Goal: Task Accomplishment & Management: Use online tool/utility

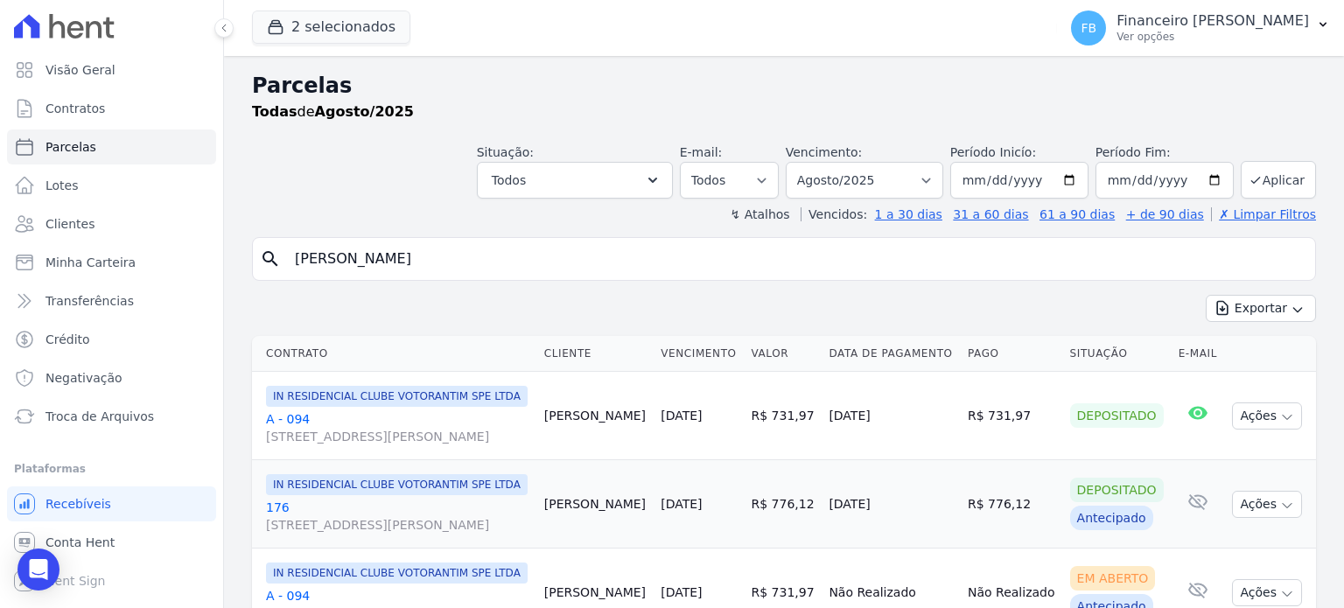
select select
click at [416, 262] on input "[PERSON_NAME]" at bounding box center [795, 258] width 1023 height 35
drag, startPoint x: 416, startPoint y: 262, endPoint x: 0, endPoint y: 263, distance: 416.4
click at [0, 262] on div "Visão Geral Contratos [GEOGRAPHIC_DATA] Lotes Clientes Minha Carteira Transferê…" at bounding box center [672, 304] width 1344 height 608
type input "wajila"
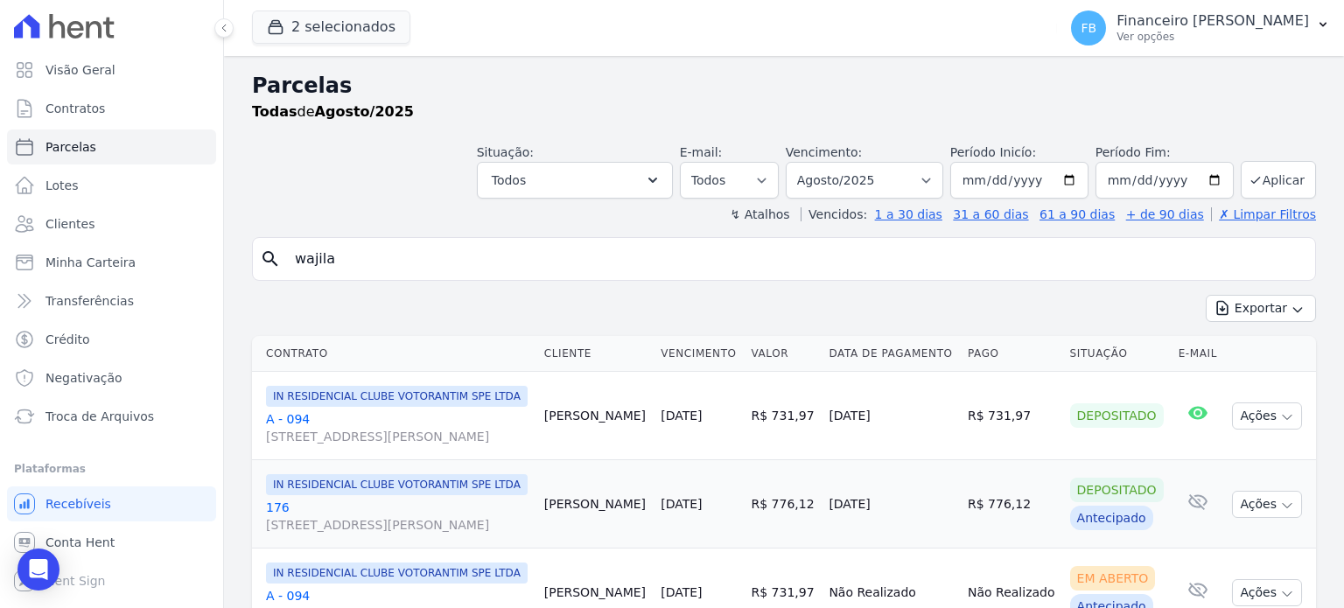
select select
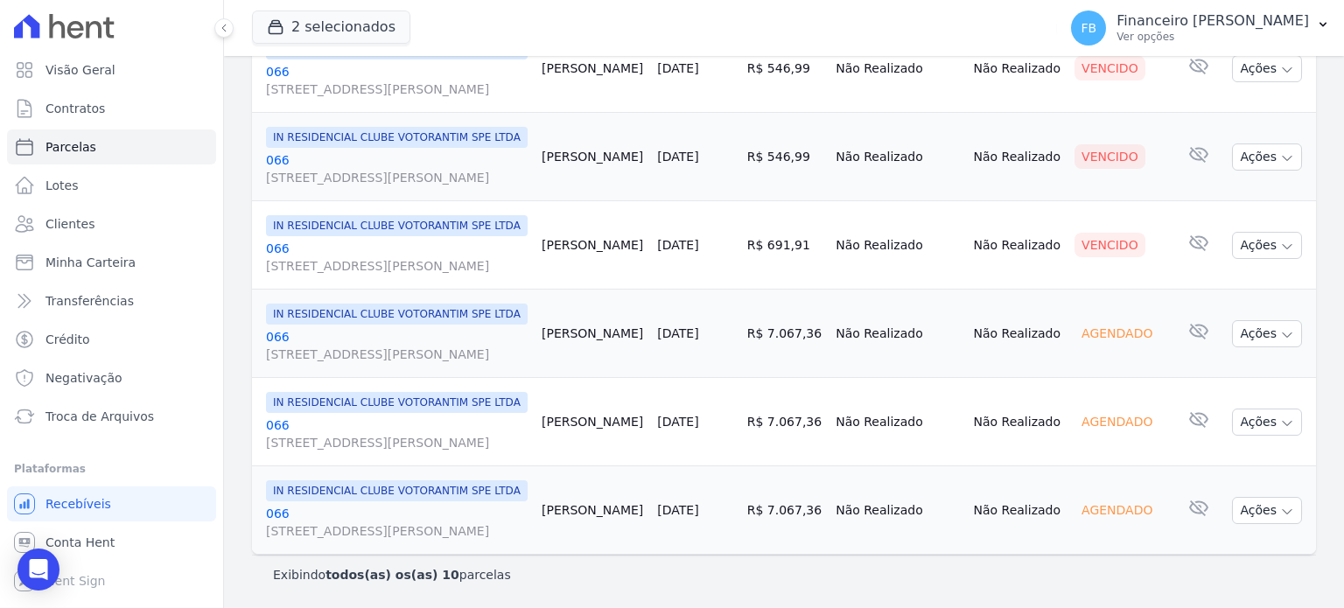
scroll to position [875, 0]
click at [364, 29] on button "2 selecionados" at bounding box center [331, 26] width 158 height 33
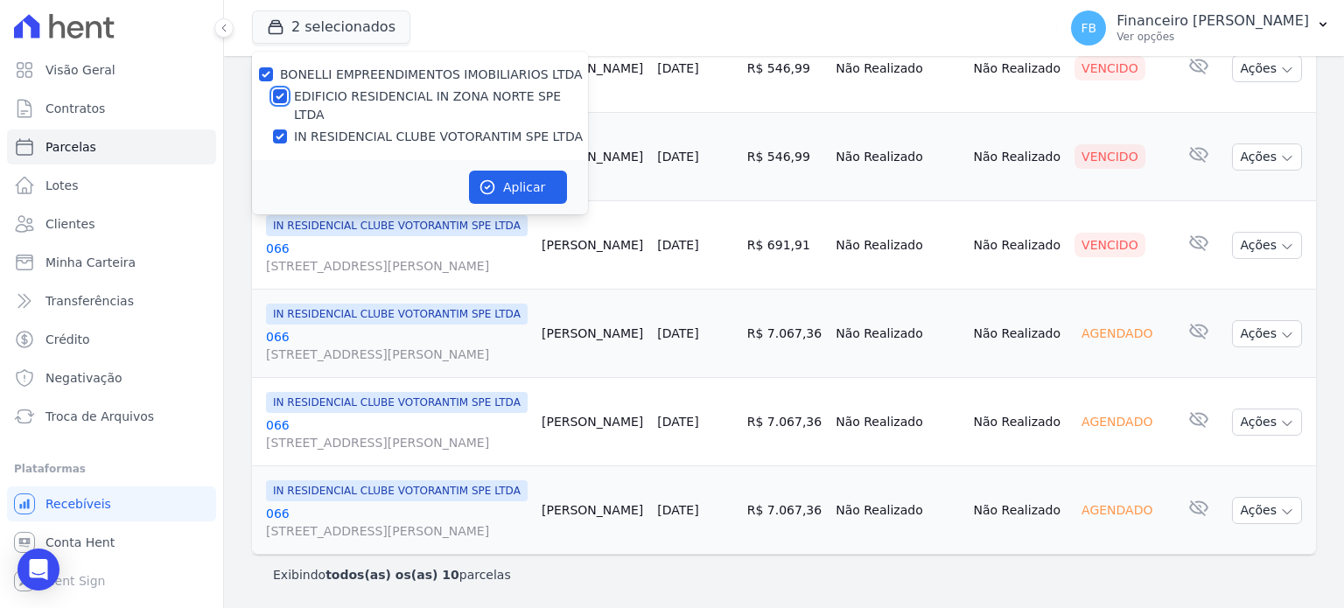
click at [281, 97] on input "EDIFICIO RESIDENCIAL IN ZONA NORTE SPE LTDA" at bounding box center [280, 96] width 14 height 14
checkbox input "false"
click at [514, 171] on button "Aplicar" at bounding box center [518, 187] width 98 height 33
select select
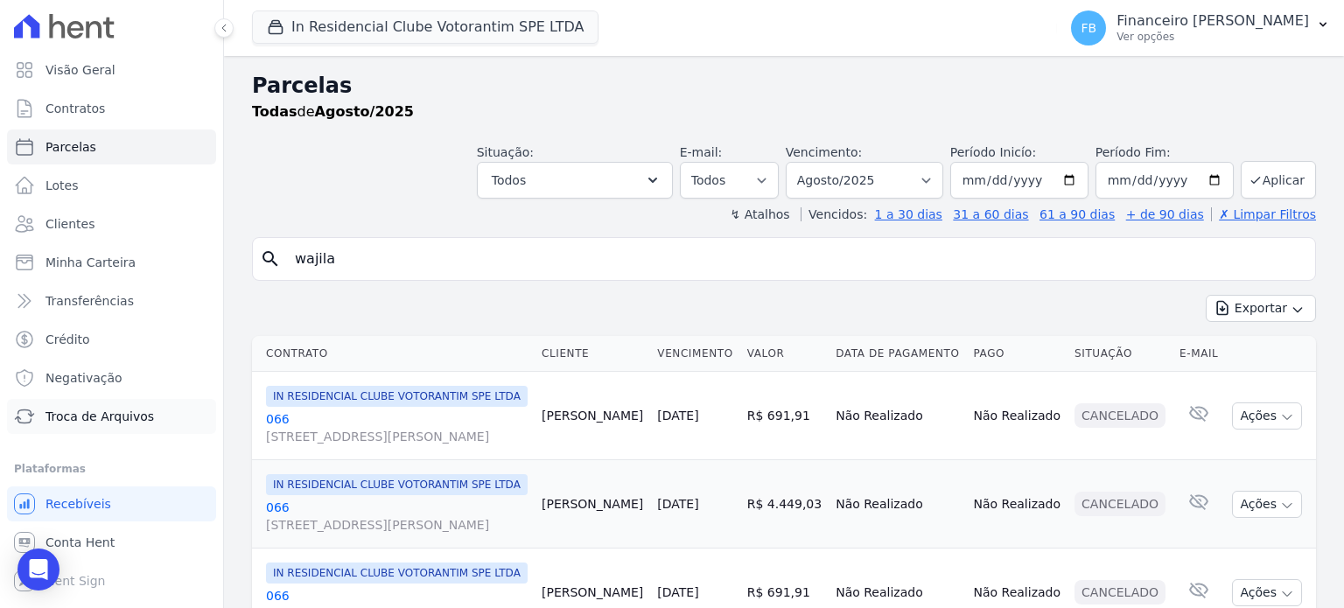
click at [89, 415] on span "Troca de Arquivos" at bounding box center [99, 416] width 108 height 17
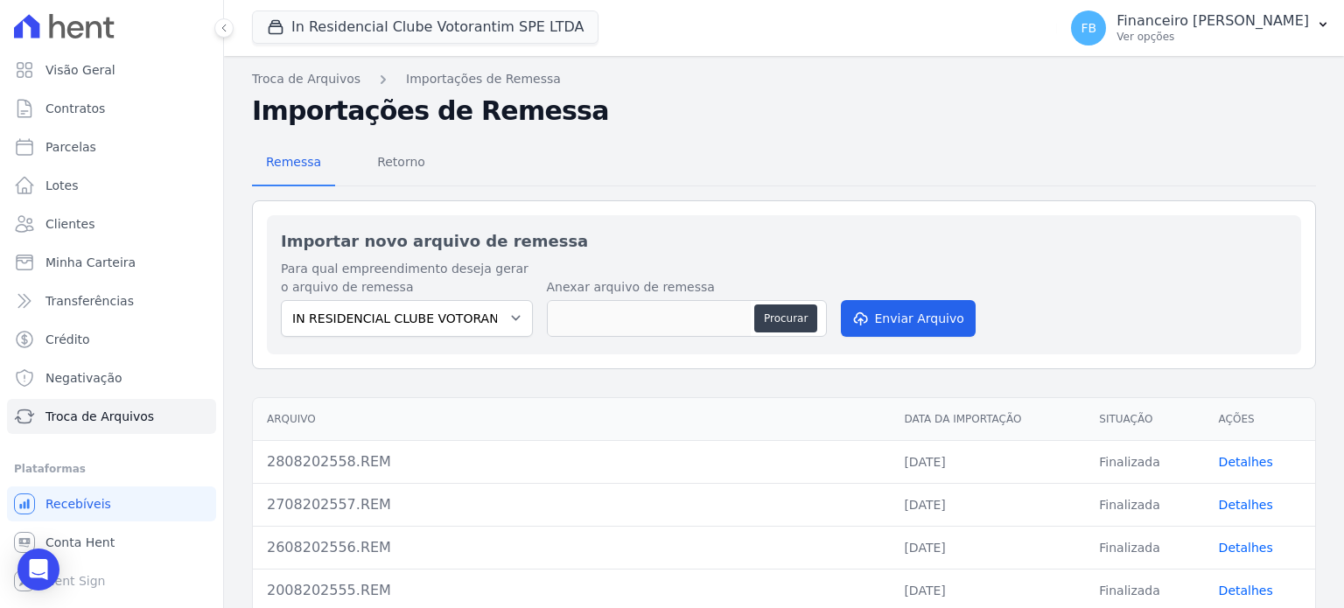
click at [1245, 461] on link "Detalhes" at bounding box center [1245, 462] width 54 height 14
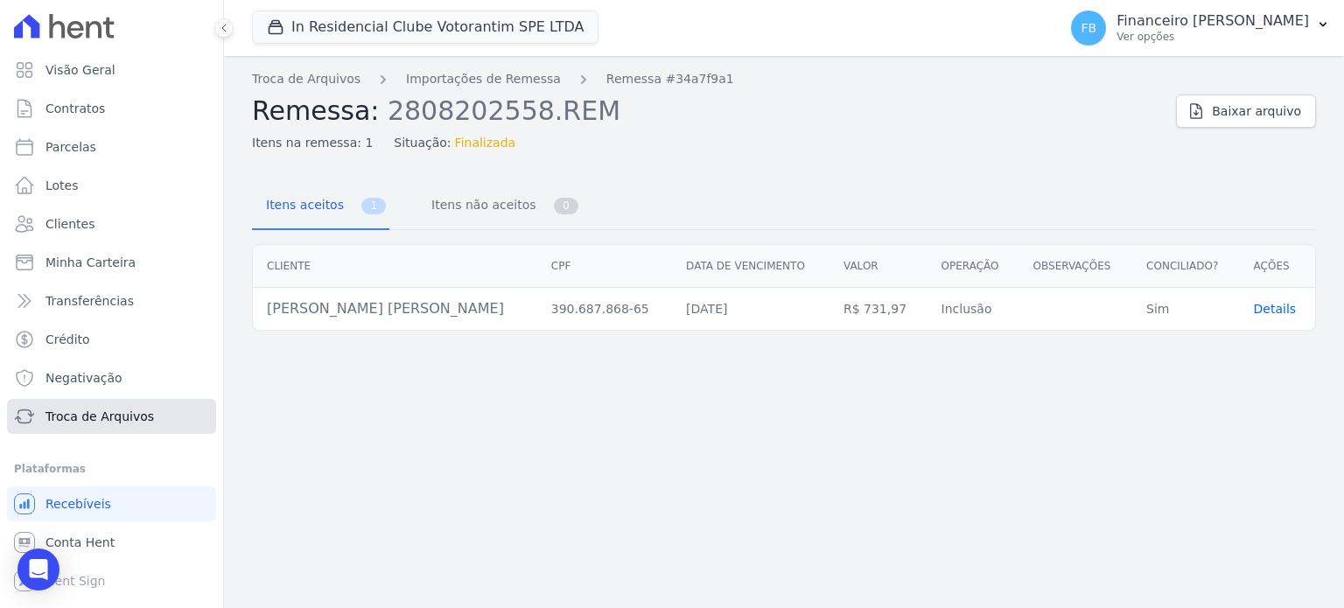
click at [127, 421] on span "Troca de Arquivos" at bounding box center [99, 416] width 108 height 17
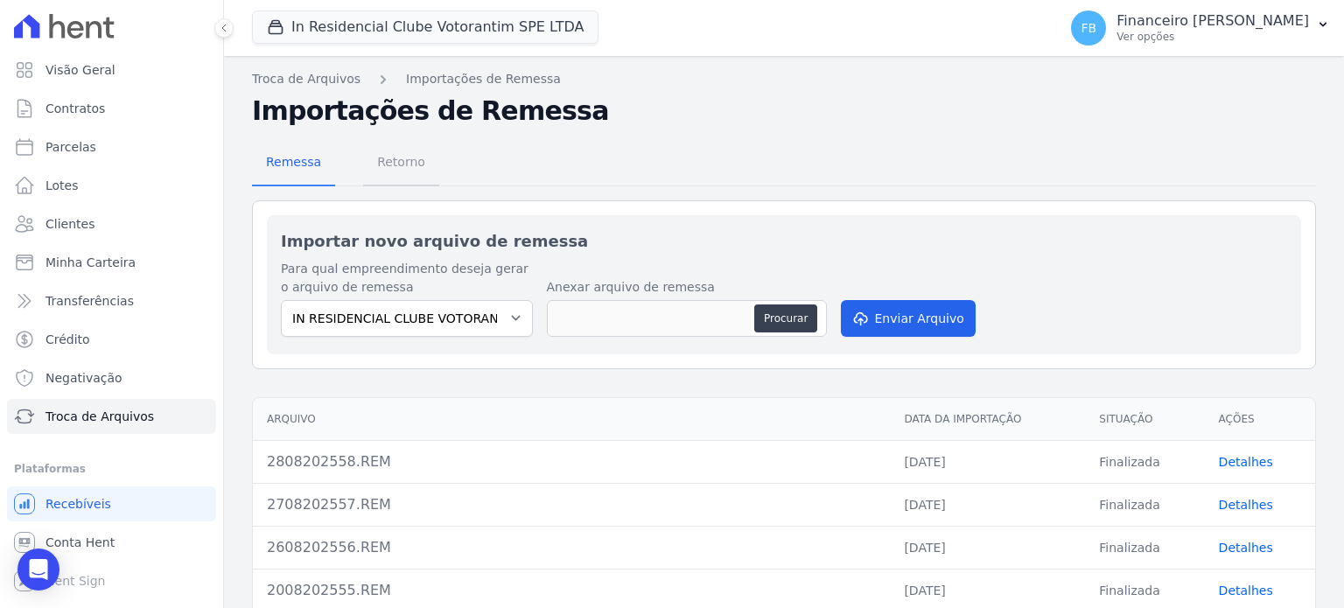
click at [397, 166] on span "Retorno" at bounding box center [401, 161] width 69 height 35
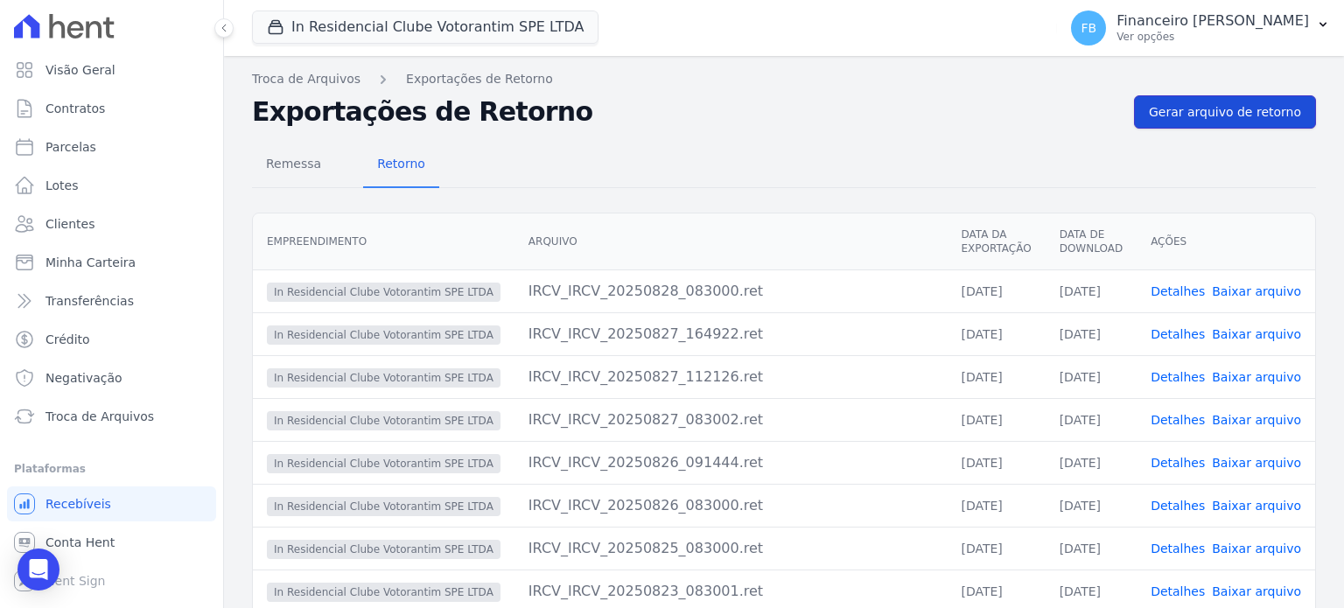
click at [1216, 110] on span "Gerar arquivo de retorno" at bounding box center [1225, 111] width 152 height 17
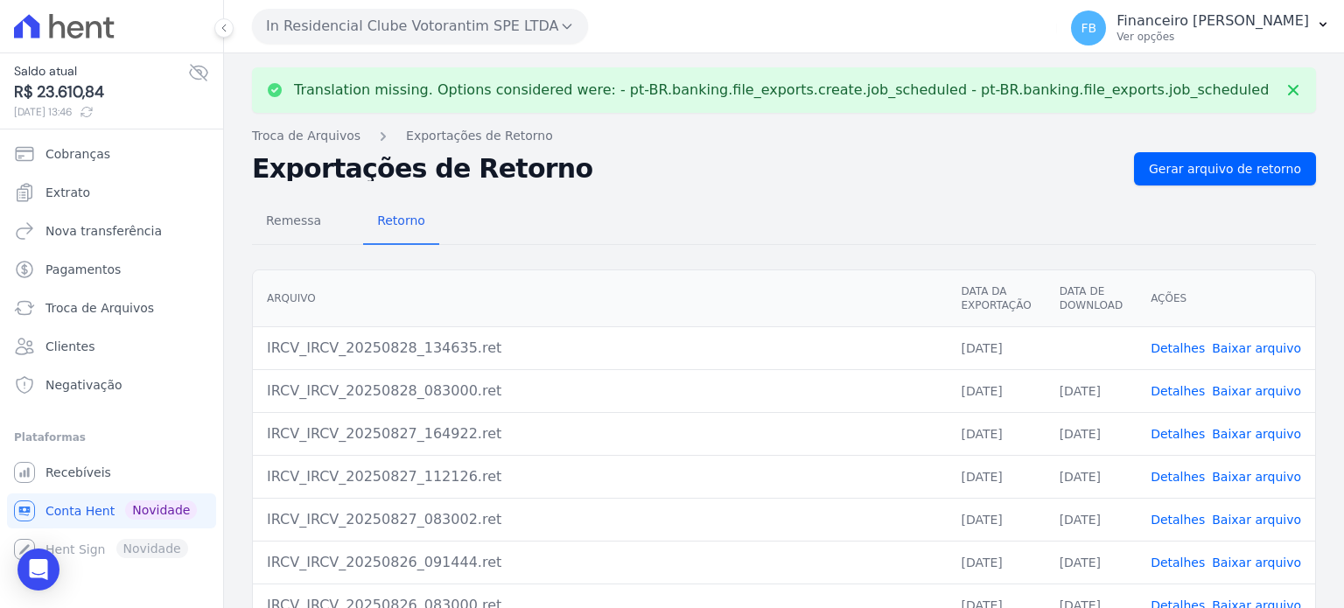
click at [1265, 342] on link "Baixar arquivo" at bounding box center [1255, 348] width 89 height 14
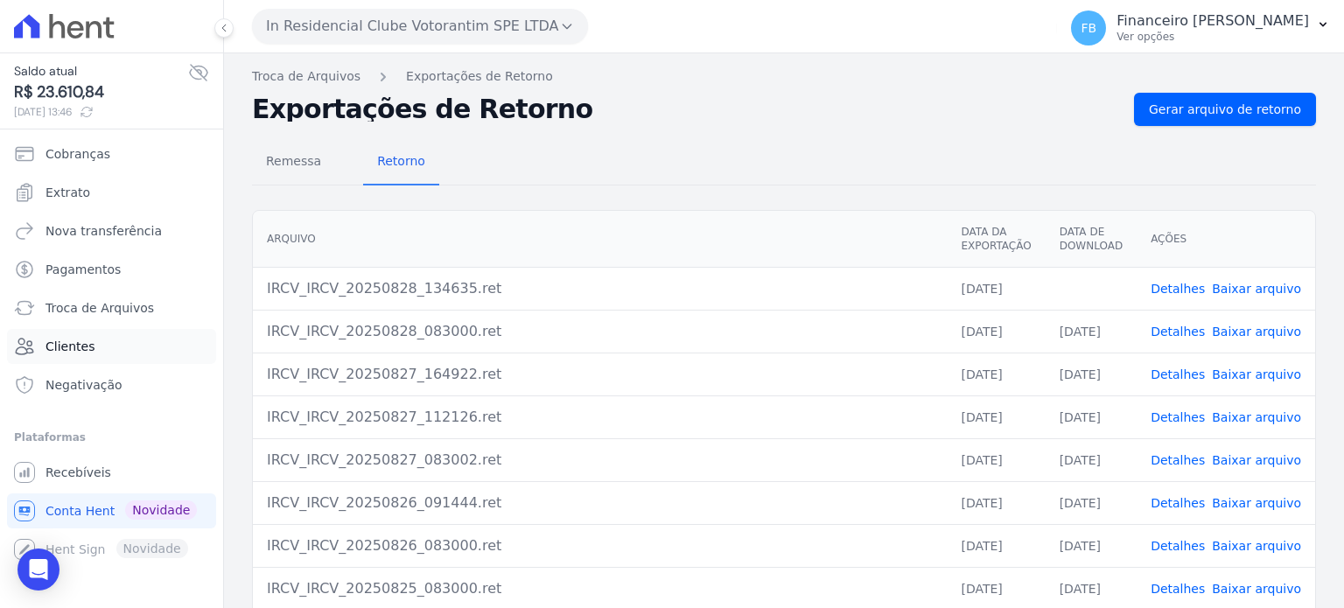
click at [84, 347] on span "Clientes" at bounding box center [69, 346] width 49 height 17
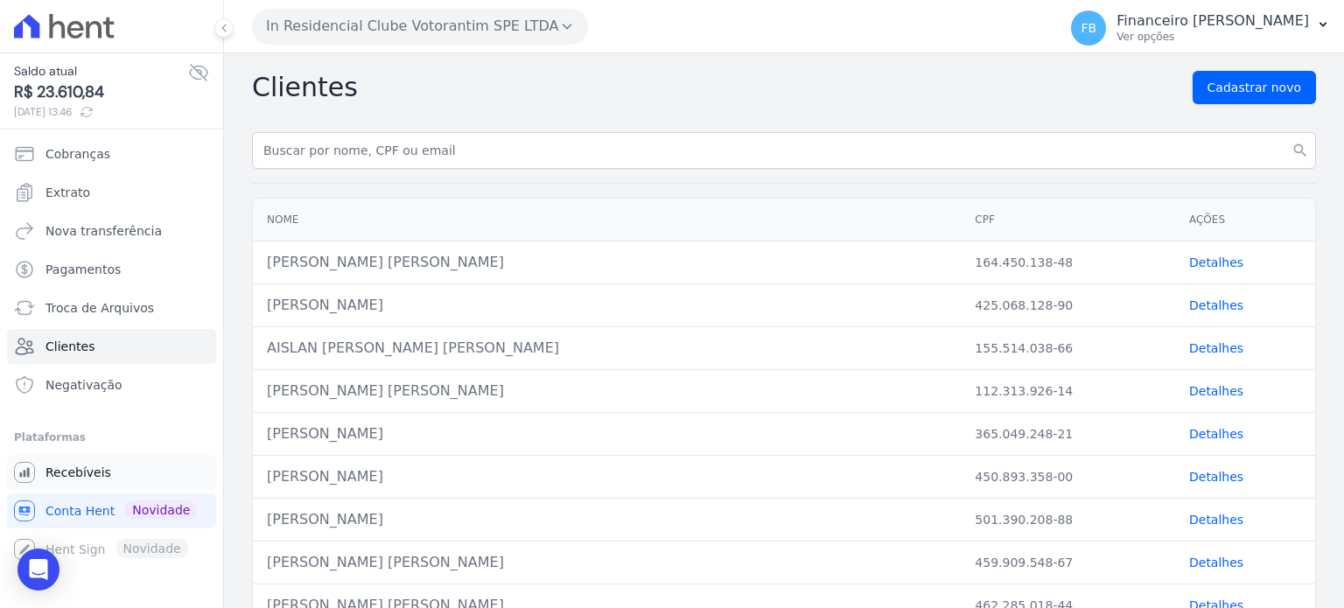
click at [141, 476] on link "Recebíveis" at bounding box center [111, 472] width 209 height 35
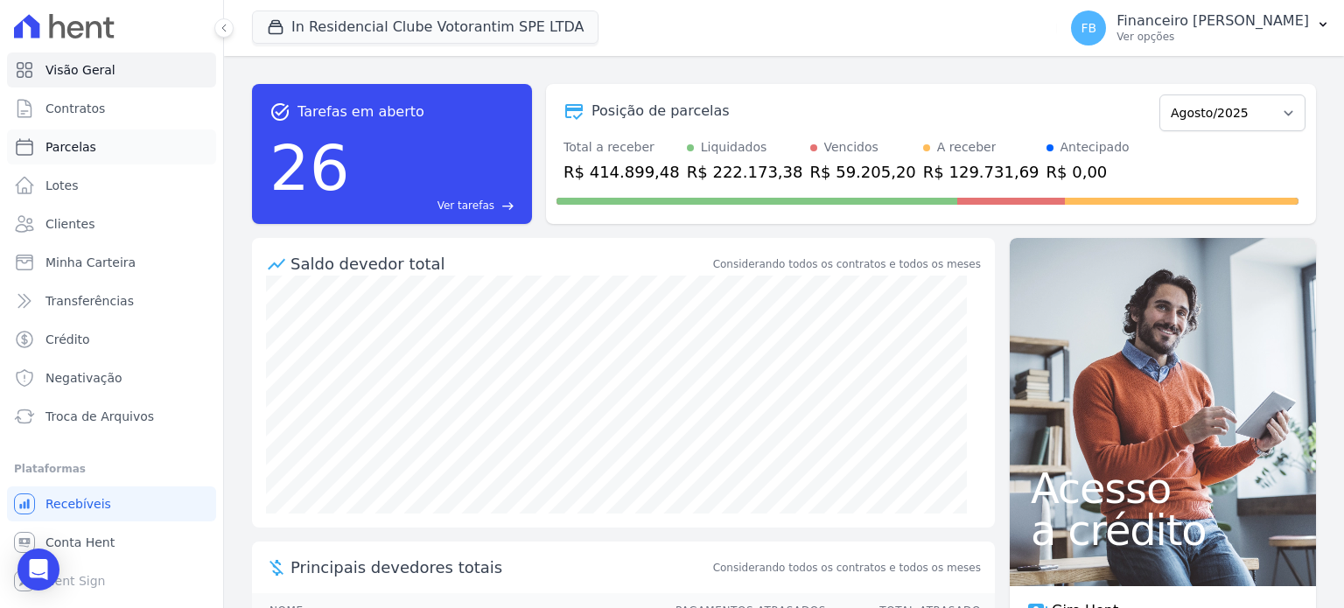
click at [106, 139] on link "Parcelas" at bounding box center [111, 146] width 209 height 35
select select
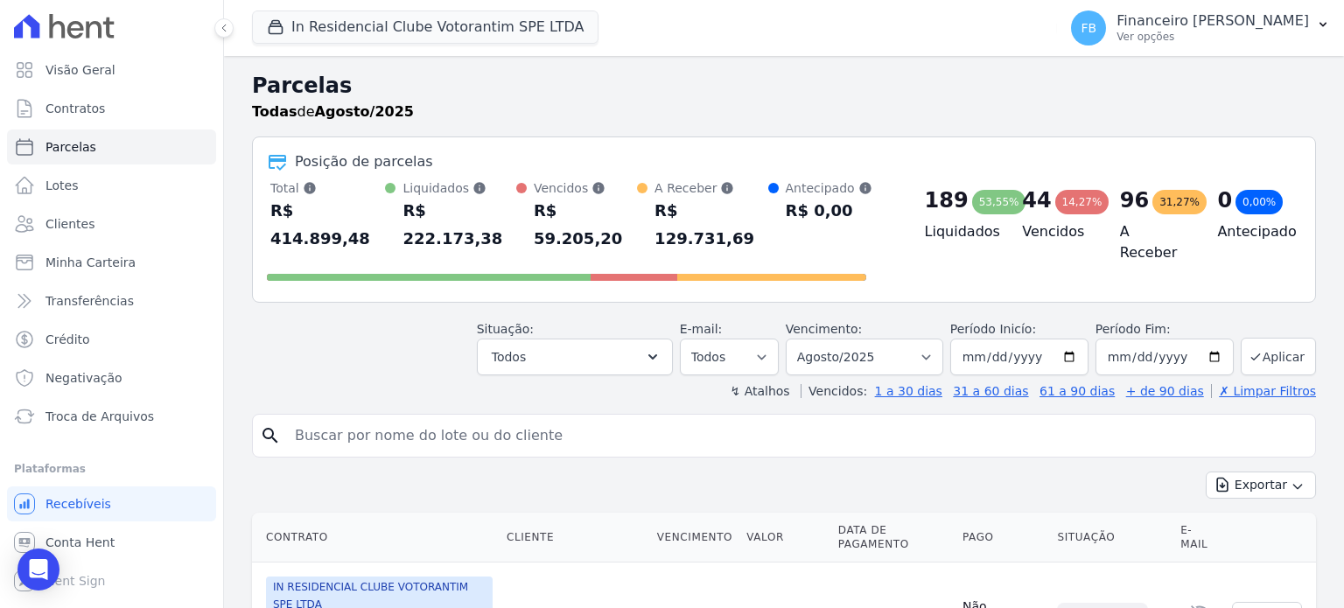
click at [381, 418] on input "search" at bounding box center [795, 435] width 1023 height 35
type input "wajila"
select select
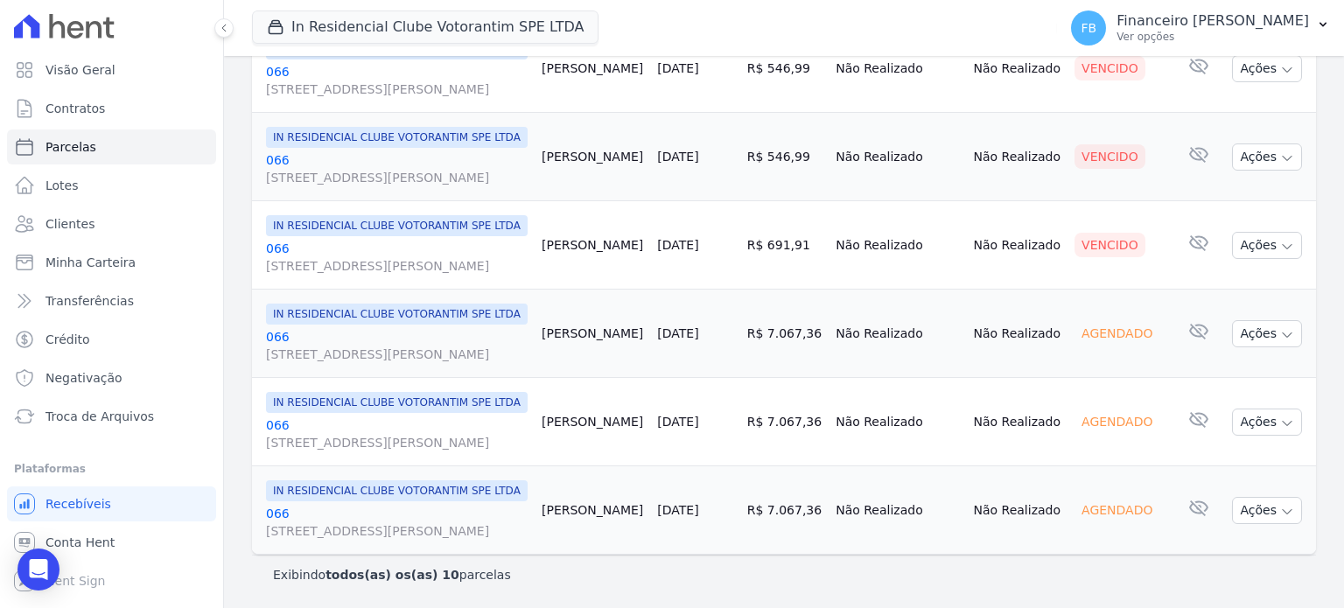
scroll to position [886, 0]
click at [283, 328] on link "066 [STREET_ADDRESS][PERSON_NAME]" at bounding box center [397, 345] width 262 height 35
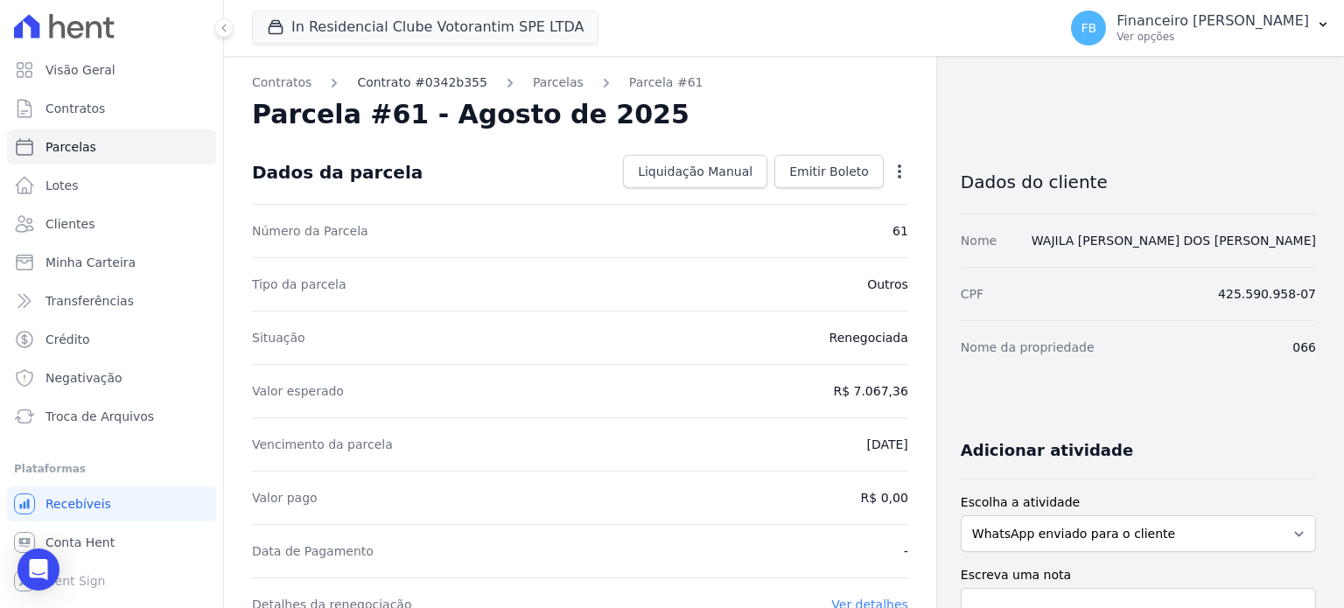
click at [421, 81] on link "Contrato #0342b355" at bounding box center [422, 82] width 130 height 18
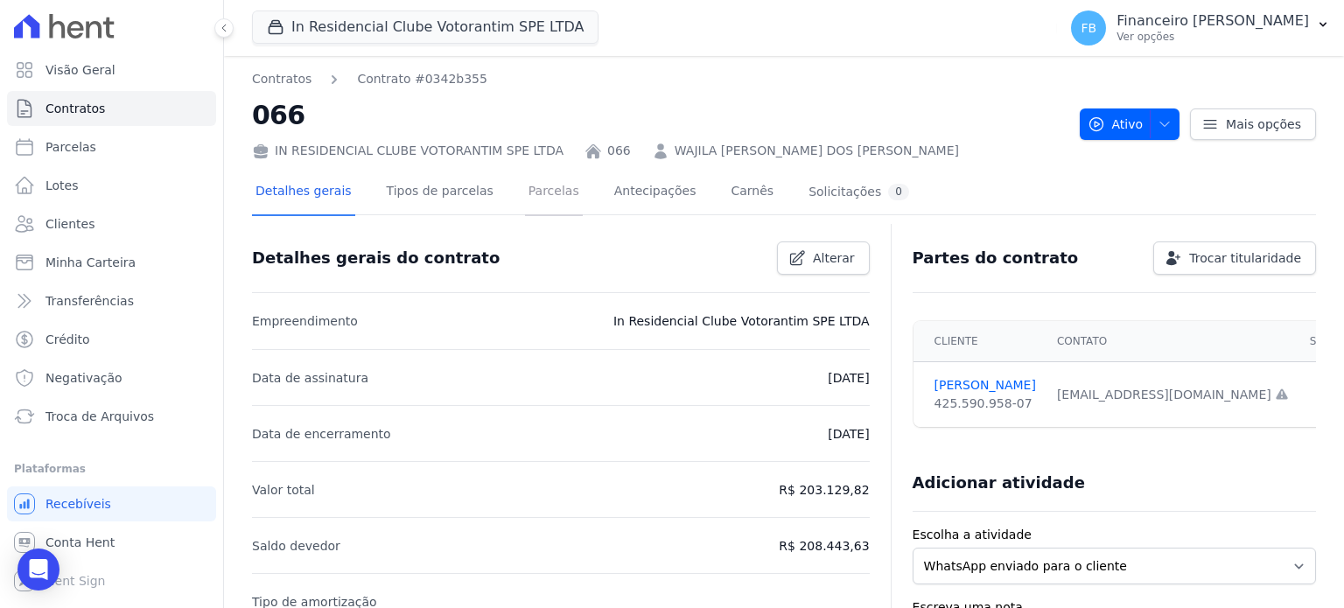
click at [525, 185] on link "Parcelas" at bounding box center [554, 193] width 58 height 46
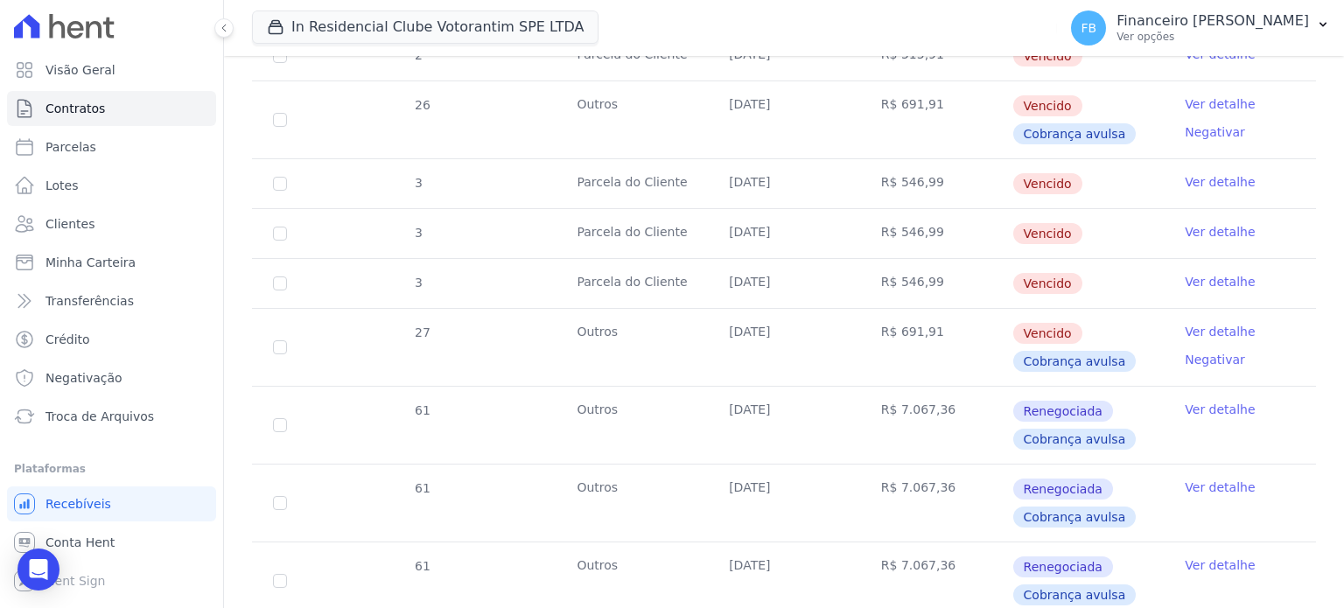
scroll to position [1050, 0]
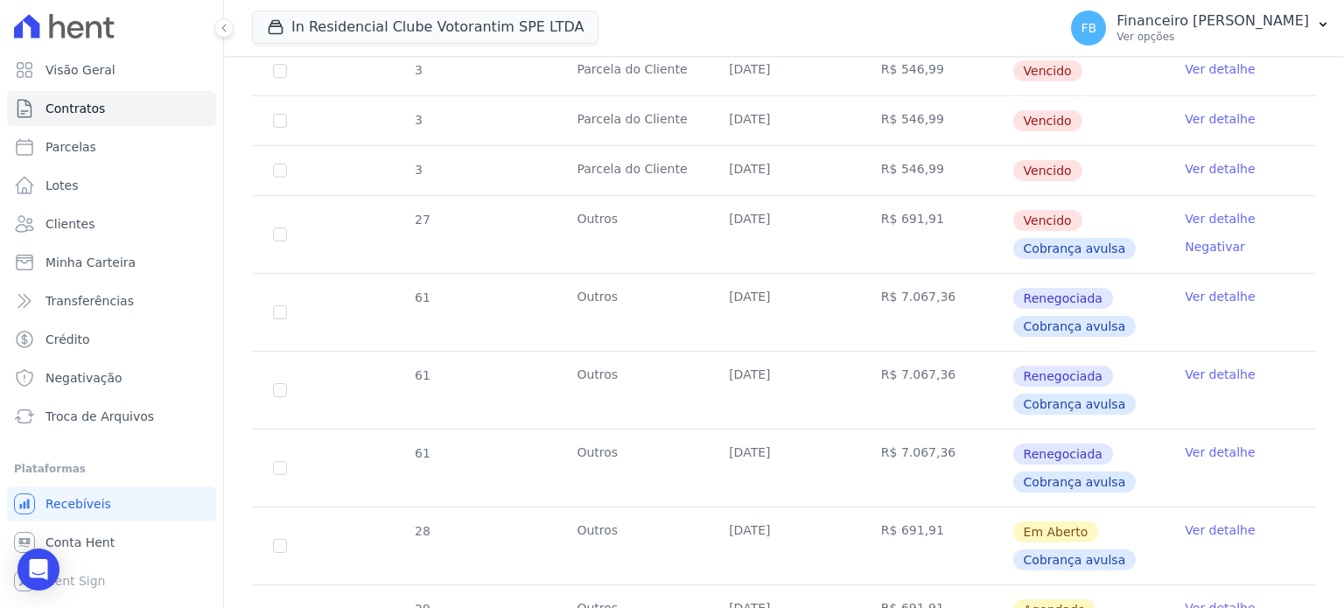
click at [1226, 290] on link "Ver detalhe" at bounding box center [1219, 296] width 70 height 17
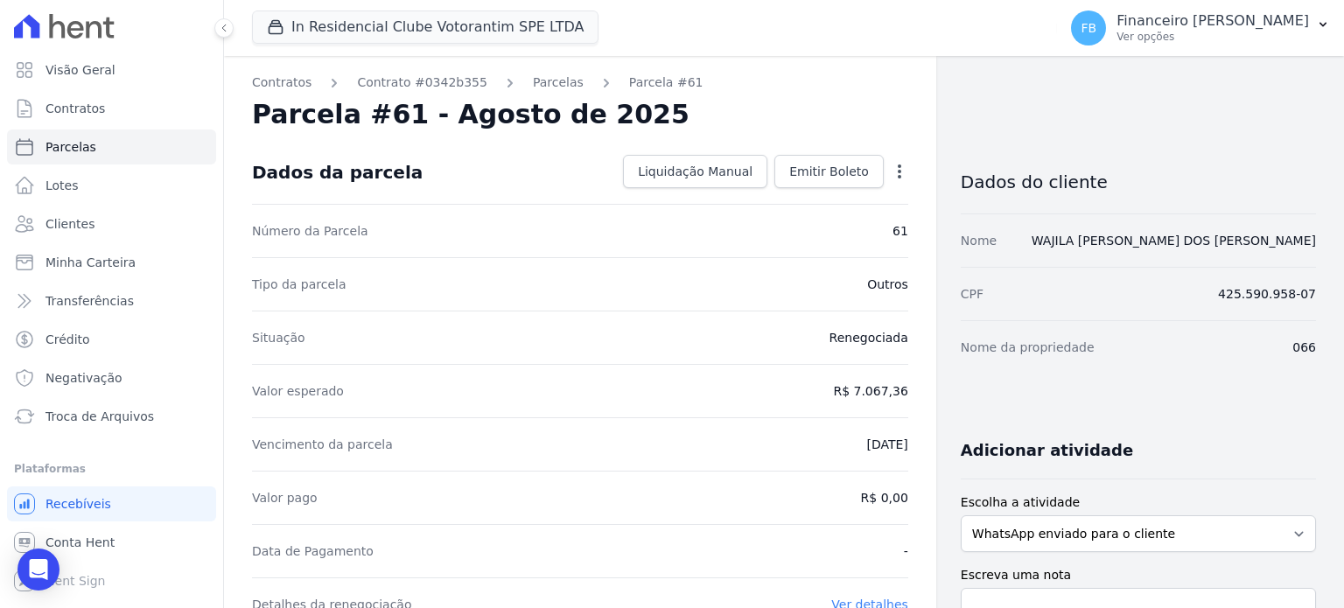
click at [892, 160] on div "Open options Alterar [GEOGRAPHIC_DATA]" at bounding box center [895, 173] width 24 height 30
click at [897, 171] on icon "button" at bounding box center [898, 171] width 3 height 14
click at [653, 266] on div "Tipo da parcela Outros" at bounding box center [580, 283] width 656 height 53
click at [113, 423] on span "Troca de Arquivos" at bounding box center [99, 416] width 108 height 17
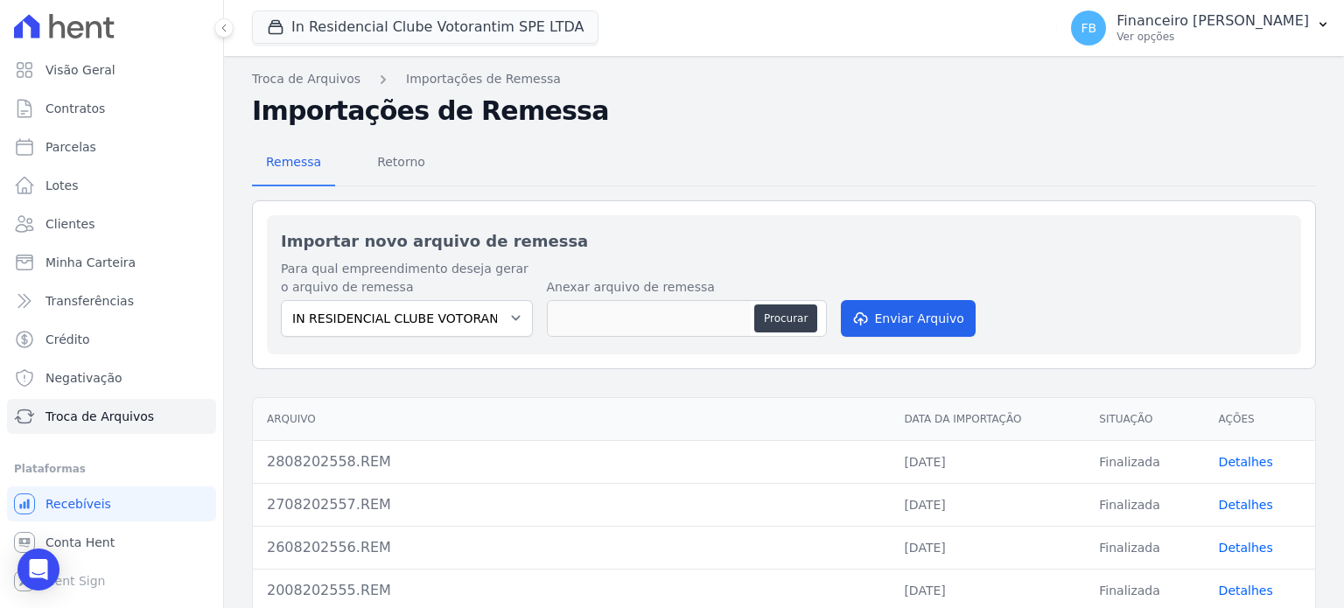
click at [1249, 464] on link "Detalhes" at bounding box center [1245, 462] width 54 height 14
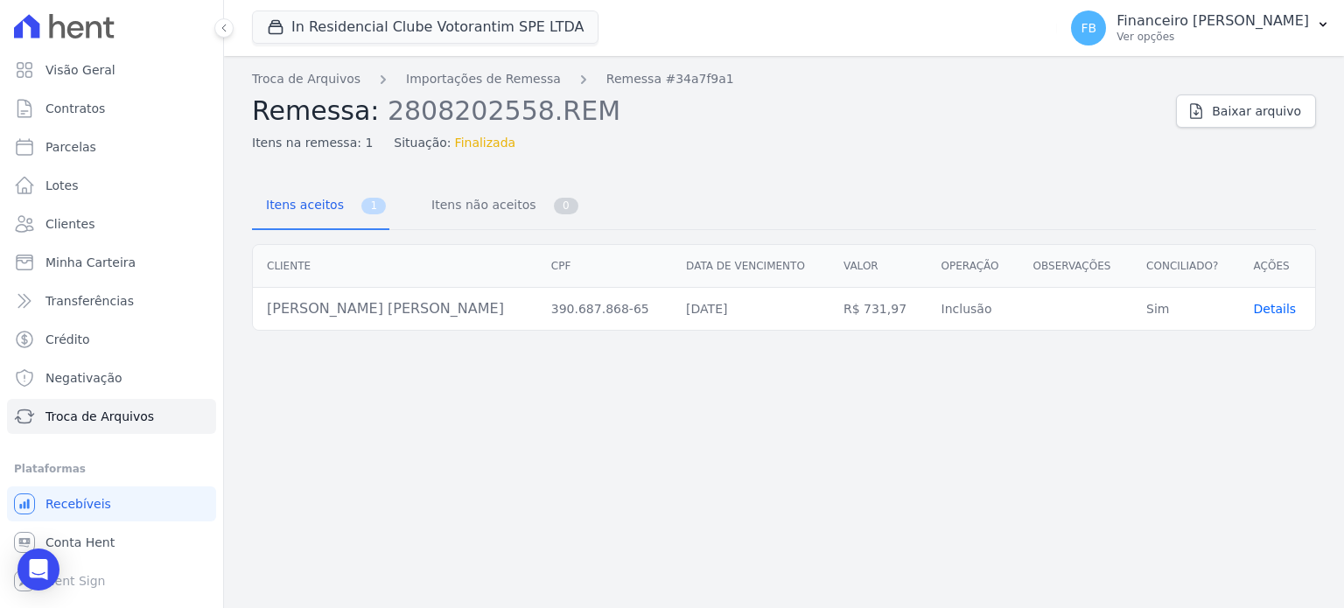
click at [450, 445] on div "Troca de Arquivos Importações de Remessa Remessa #34a7f9a1 Remessa: 2808202558.…" at bounding box center [784, 332] width 1120 height 552
click at [395, 32] on button "In Residencial Clube Votorantim SPE LTDA" at bounding box center [425, 26] width 346 height 33
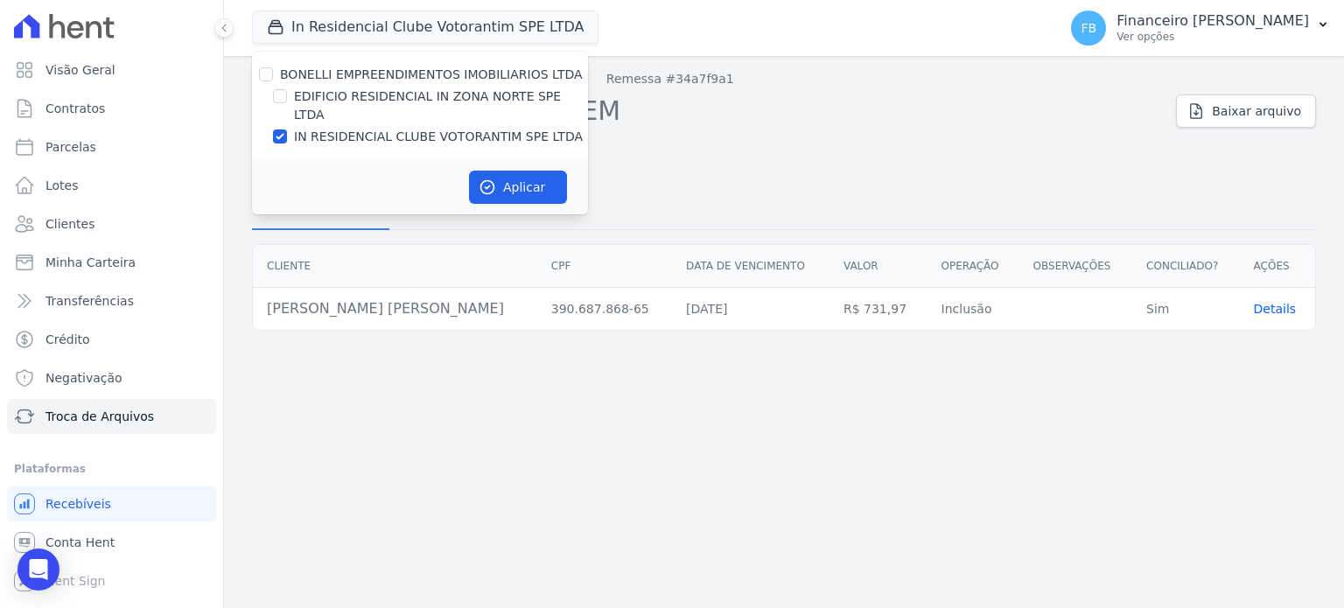
click at [392, 128] on label "IN RESIDENCIAL CLUBE VOTORANTIM SPE LTDA" at bounding box center [438, 137] width 289 height 18
click at [287, 129] on input "IN RESIDENCIAL CLUBE VOTORANTIM SPE LTDA" at bounding box center [280, 136] width 14 height 14
checkbox input "false"
click at [402, 98] on label "EDIFICIO RESIDENCIAL IN ZONA NORTE SPE LTDA" at bounding box center [441, 105] width 294 height 37
click at [287, 98] on input "EDIFICIO RESIDENCIAL IN ZONA NORTE SPE LTDA" at bounding box center [280, 96] width 14 height 14
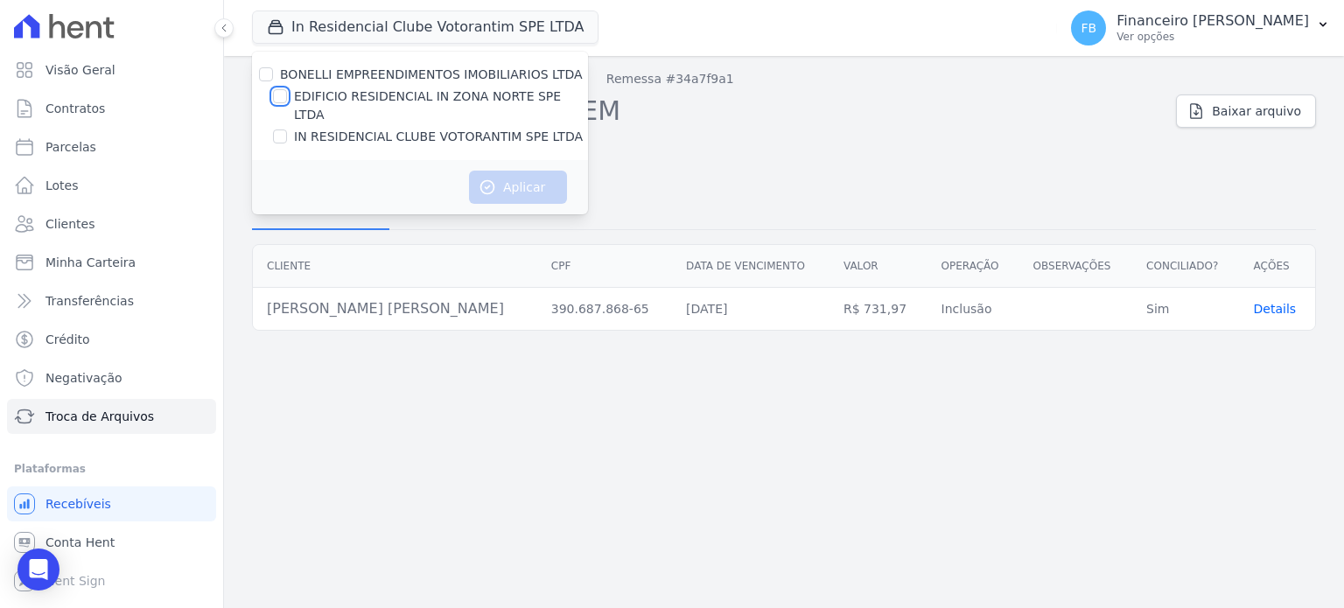
checkbox input "true"
click at [514, 171] on button "Aplicar" at bounding box center [518, 187] width 98 height 33
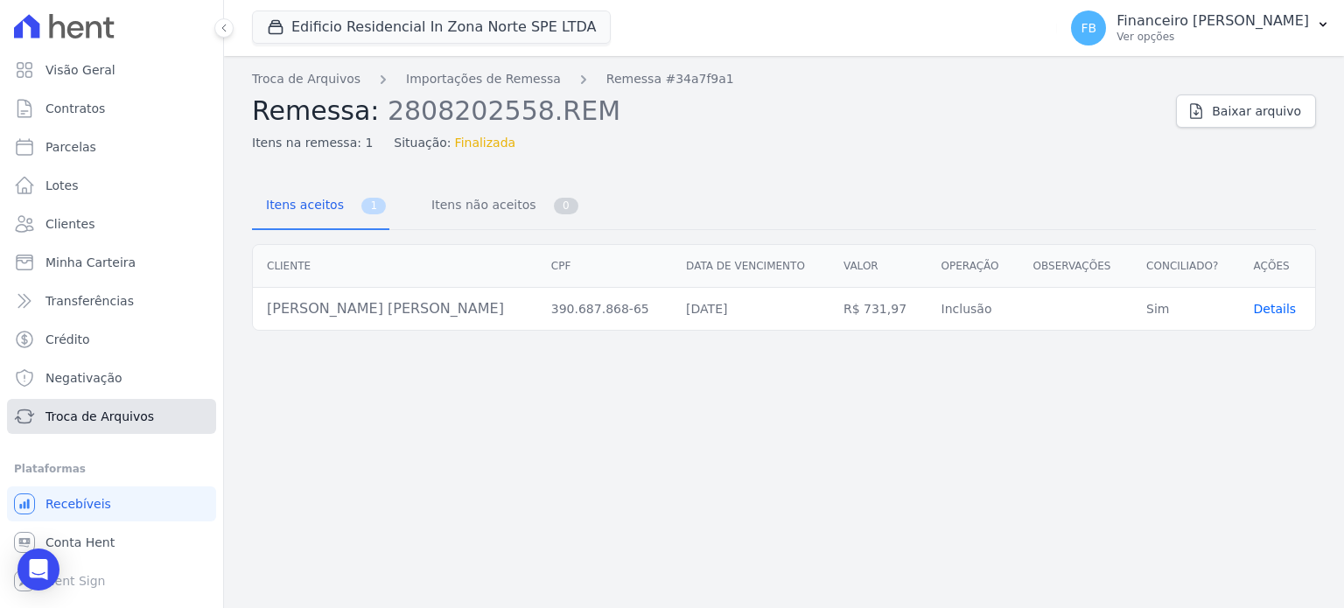
click at [88, 416] on span "Troca de Arquivos" at bounding box center [99, 416] width 108 height 17
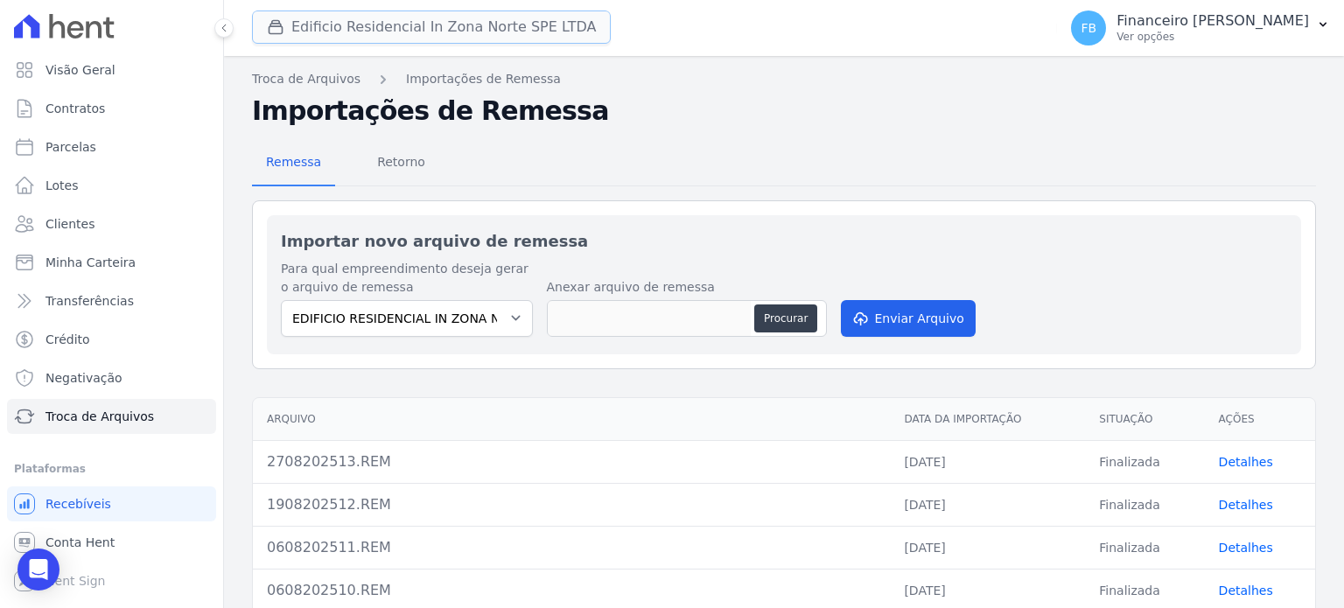
click at [410, 32] on button "Edificio Residencial In Zona Norte SPE LTDA" at bounding box center [431, 26] width 359 height 33
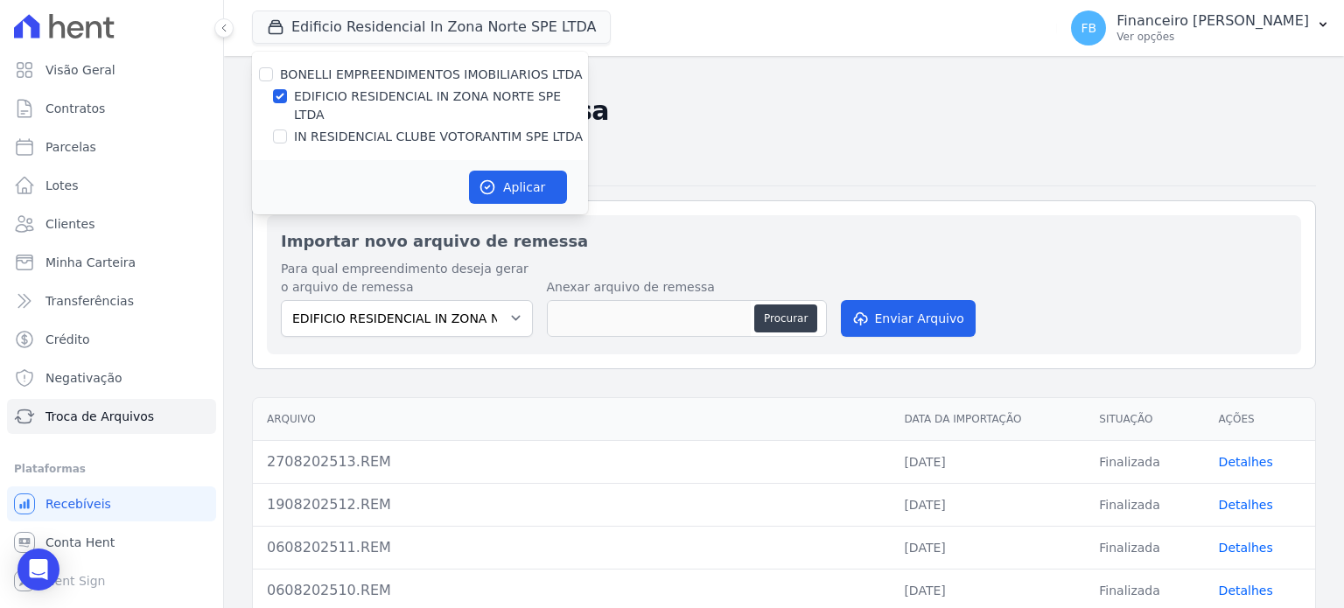
click at [418, 128] on label "IN RESIDENCIAL CLUBE VOTORANTIM SPE LTDA" at bounding box center [438, 137] width 289 height 18
click at [287, 129] on input "IN RESIDENCIAL CLUBE VOTORANTIM SPE LTDA" at bounding box center [280, 136] width 14 height 14
checkbox input "true"
click at [441, 97] on label "EDIFICIO RESIDENCIAL IN ZONA NORTE SPE LTDA" at bounding box center [441, 105] width 294 height 37
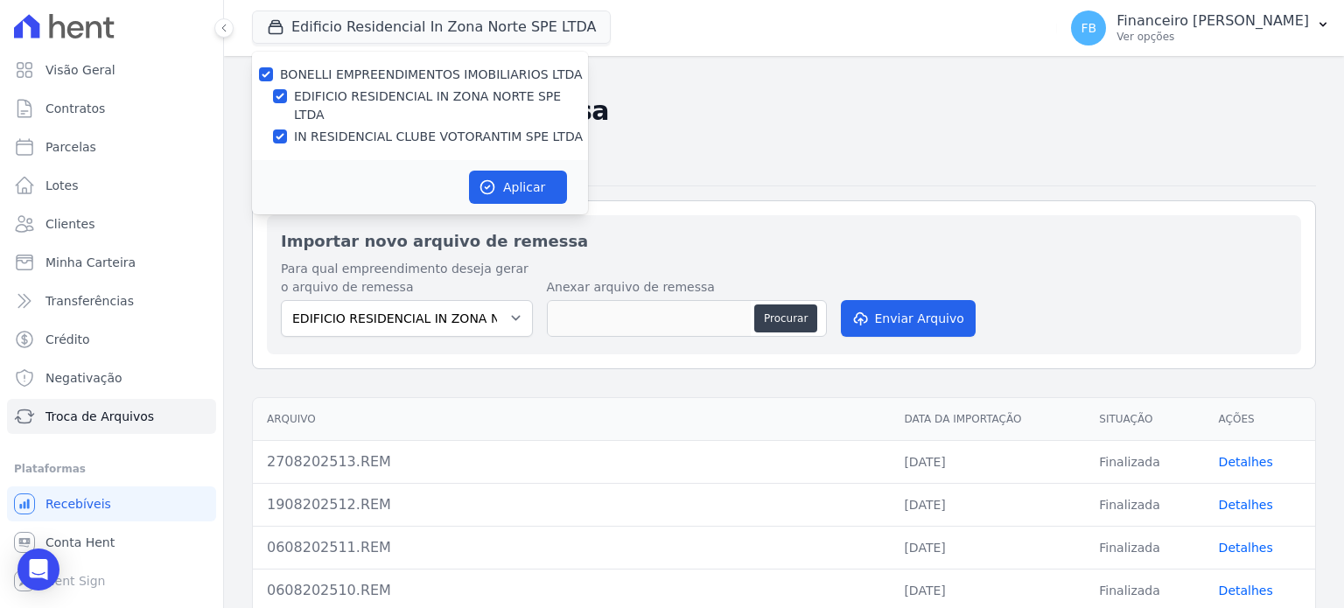
click at [287, 97] on input "EDIFICIO RESIDENCIAL IN ZONA NORTE SPE LTDA" at bounding box center [280, 96] width 14 height 14
checkbox input "false"
click at [527, 174] on button "Aplicar" at bounding box center [518, 187] width 98 height 33
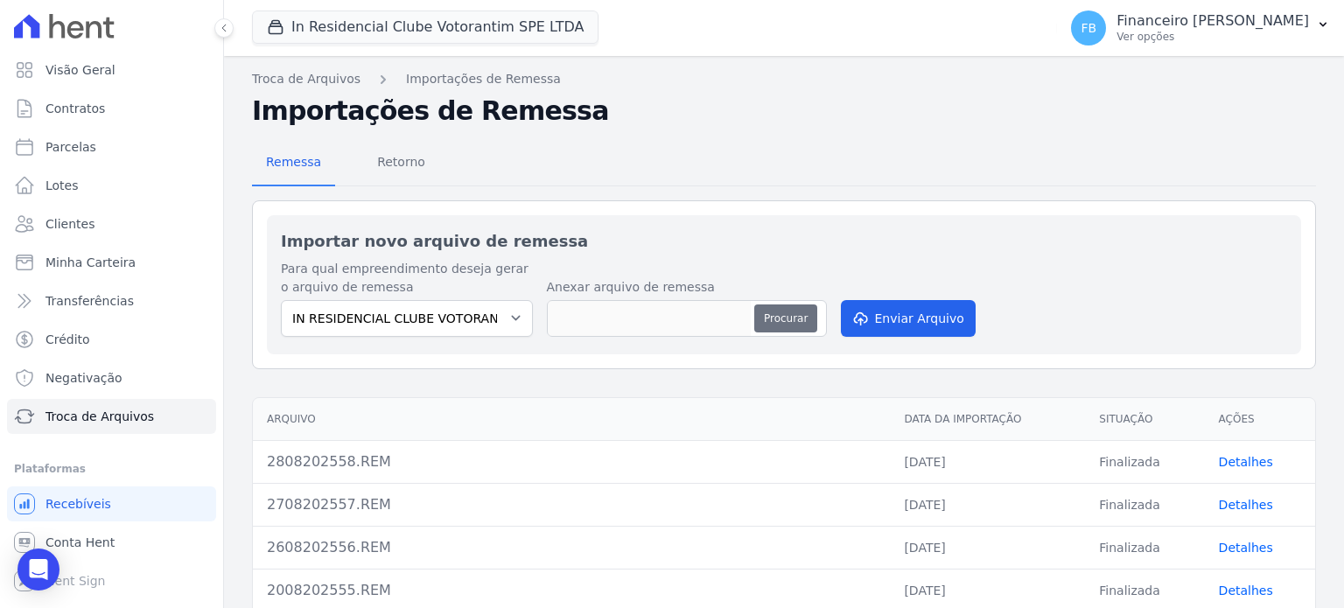
click at [784, 311] on button "Procurar" at bounding box center [785, 318] width 63 height 28
type input "2808202559.REM"
click at [918, 316] on button "Enviar Arquivo" at bounding box center [908, 318] width 135 height 37
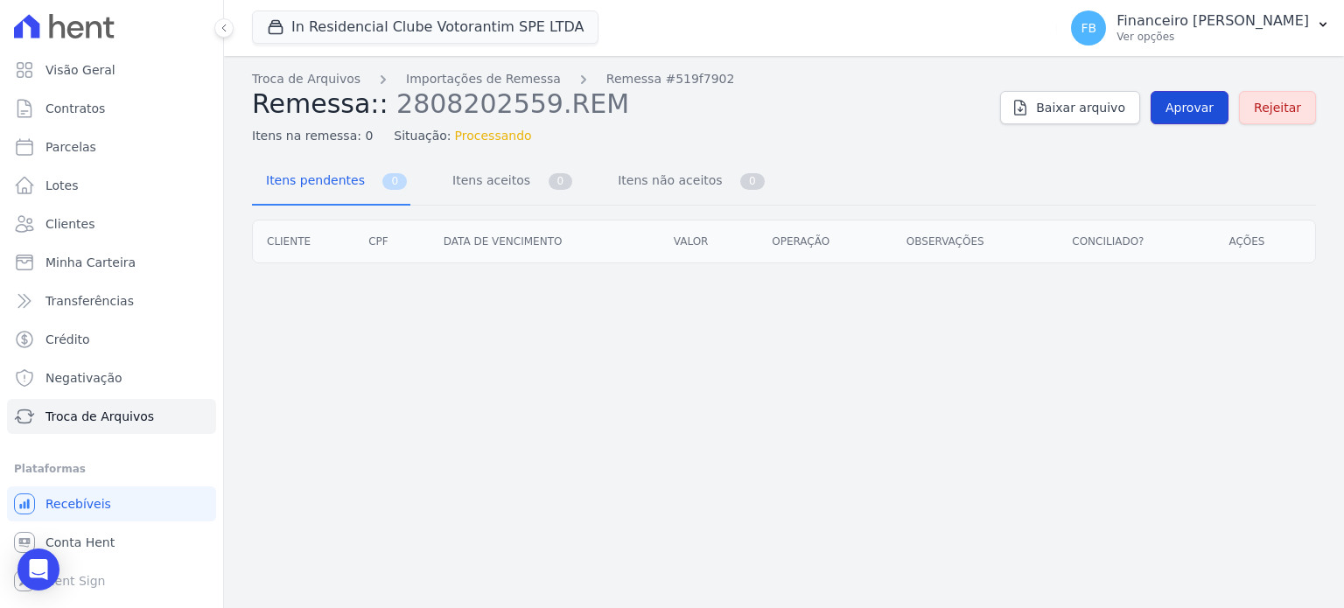
click at [1199, 106] on span "Aprovar" at bounding box center [1189, 107] width 48 height 17
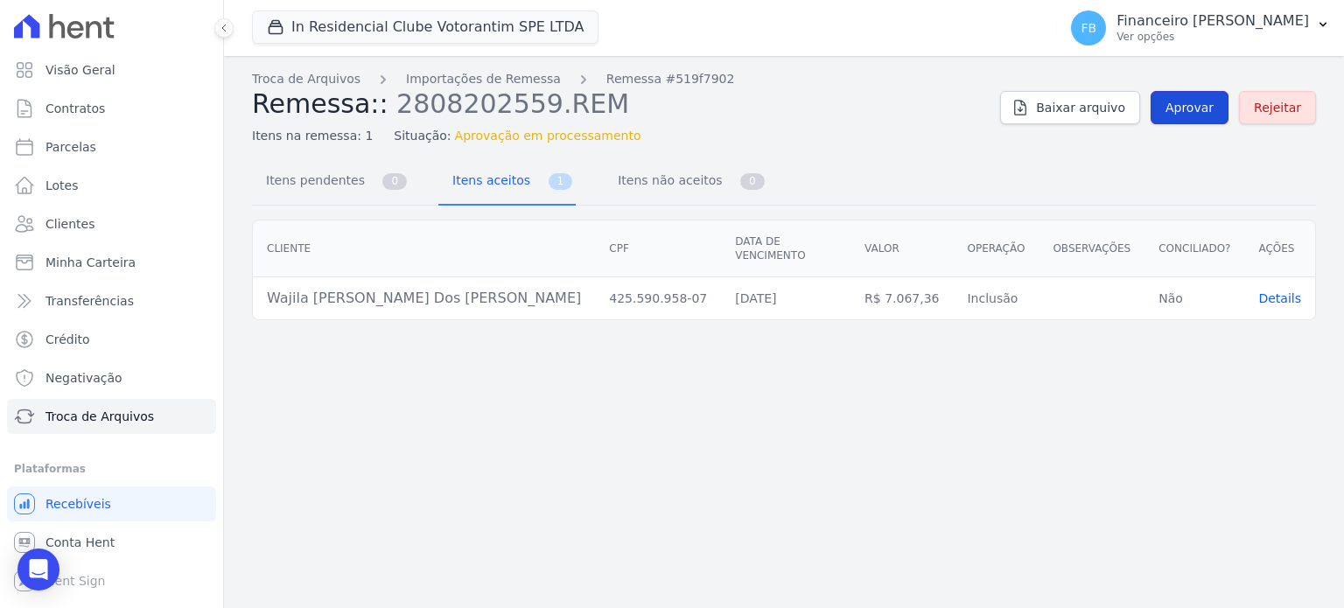
click at [1191, 101] on span "Aprovar" at bounding box center [1189, 107] width 48 height 17
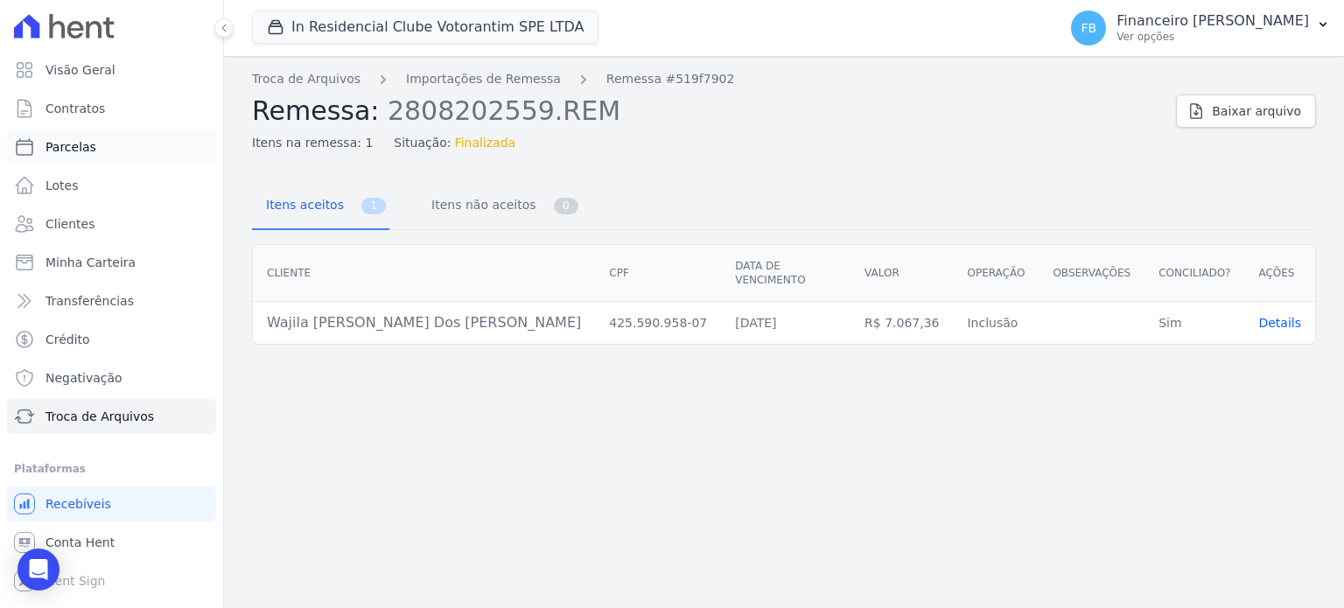
click at [115, 151] on link "Parcelas" at bounding box center [111, 146] width 209 height 35
select select
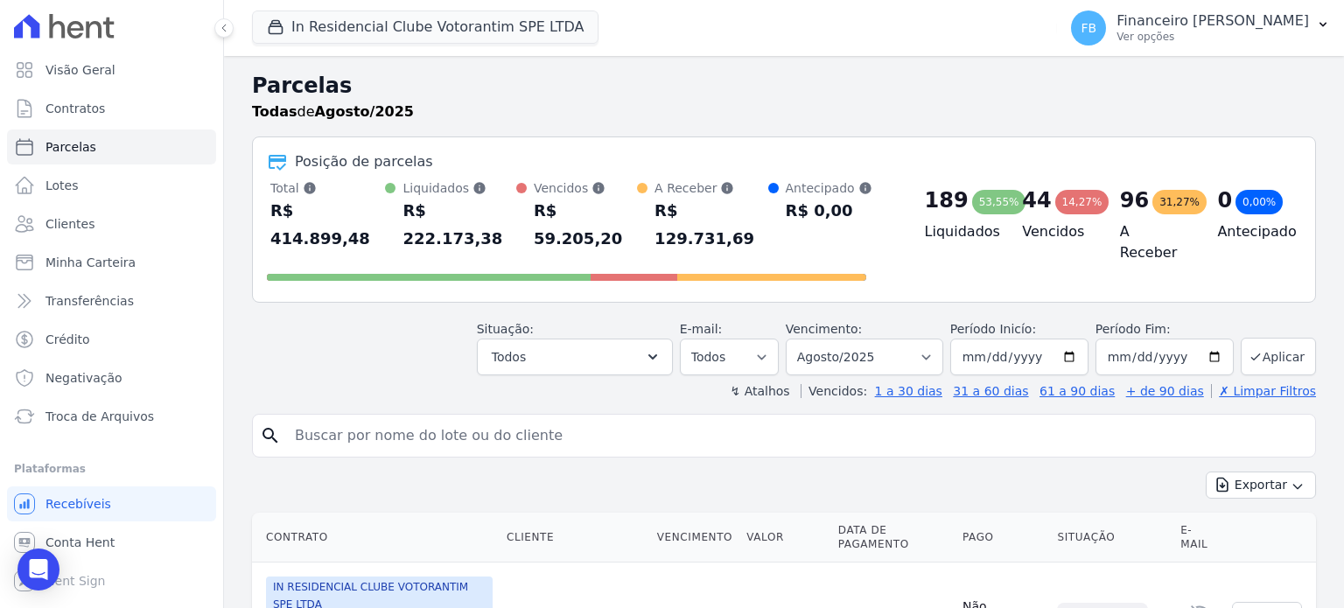
click at [353, 418] on input "search" at bounding box center [795, 435] width 1023 height 35
type input "wajila"
select select
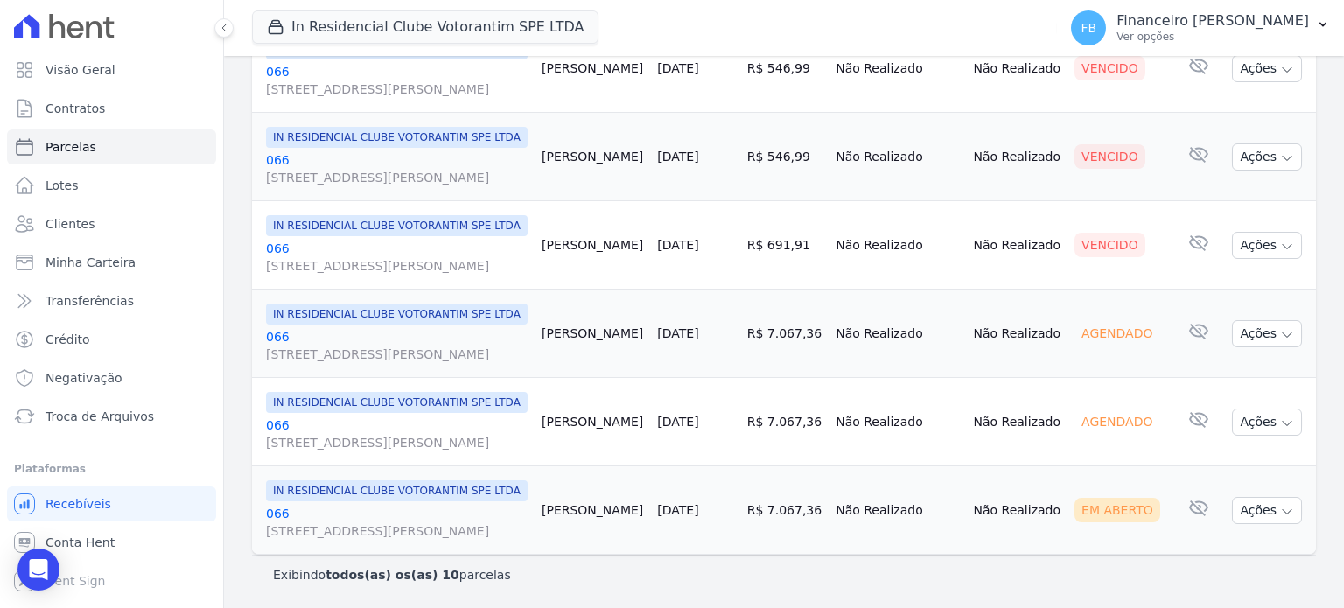
scroll to position [886, 0]
click at [1280, 505] on icon "button" at bounding box center [1287, 512] width 14 height 14
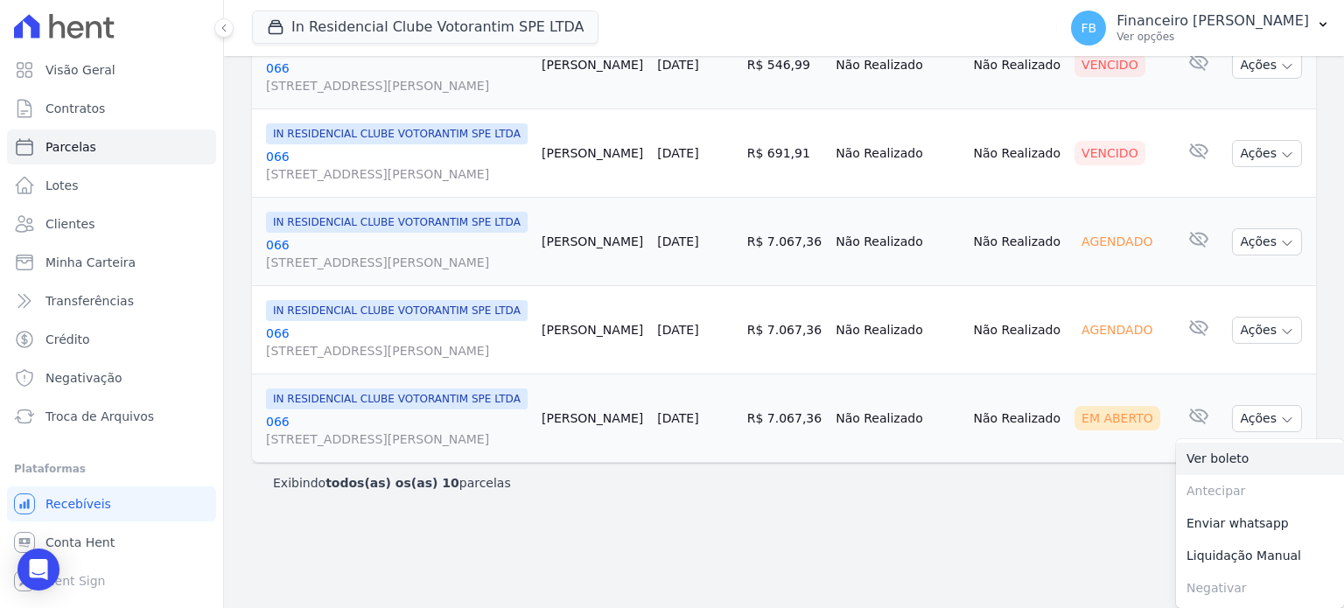
click at [1228, 475] on link "Ver boleto" at bounding box center [1260, 459] width 168 height 32
click at [119, 412] on span "Troca de Arquivos" at bounding box center [99, 416] width 108 height 17
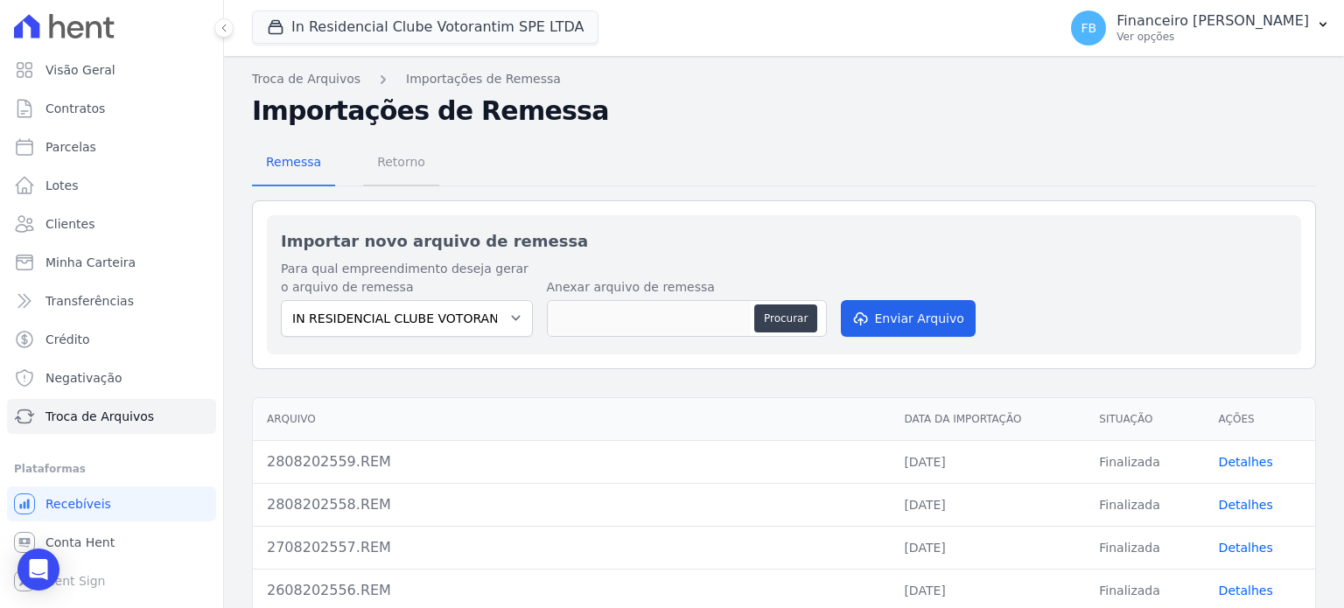
click at [404, 165] on span "Retorno" at bounding box center [401, 161] width 69 height 35
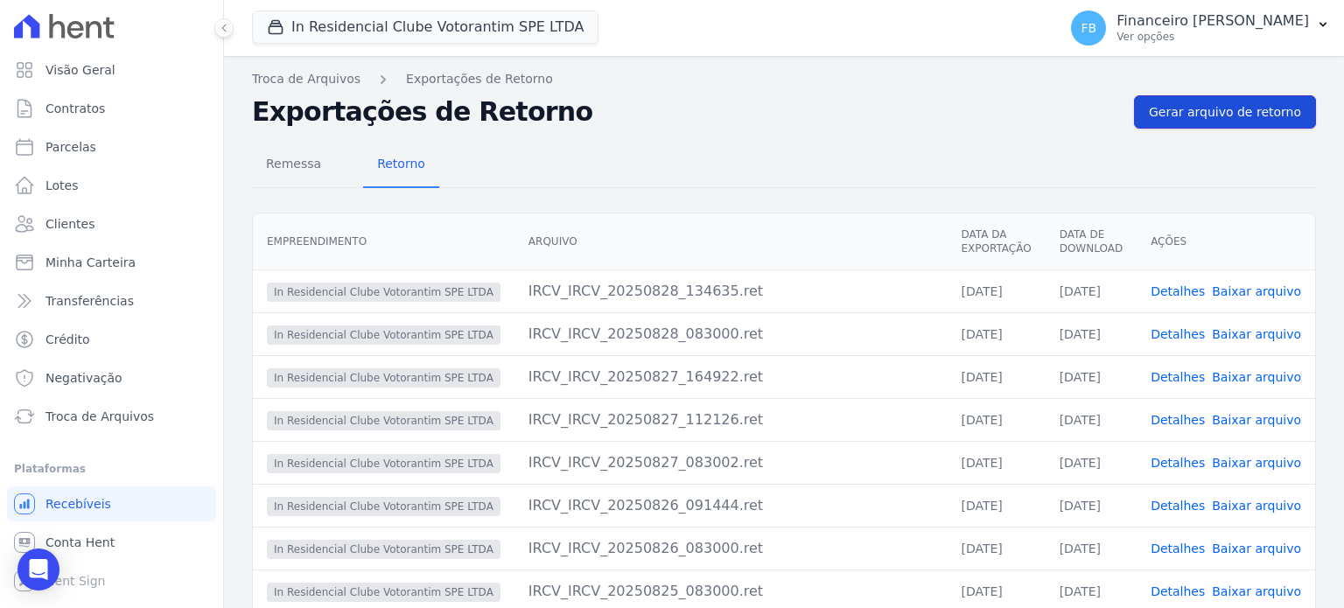
click at [1261, 98] on link "Gerar arquivo de retorno" at bounding box center [1225, 111] width 182 height 33
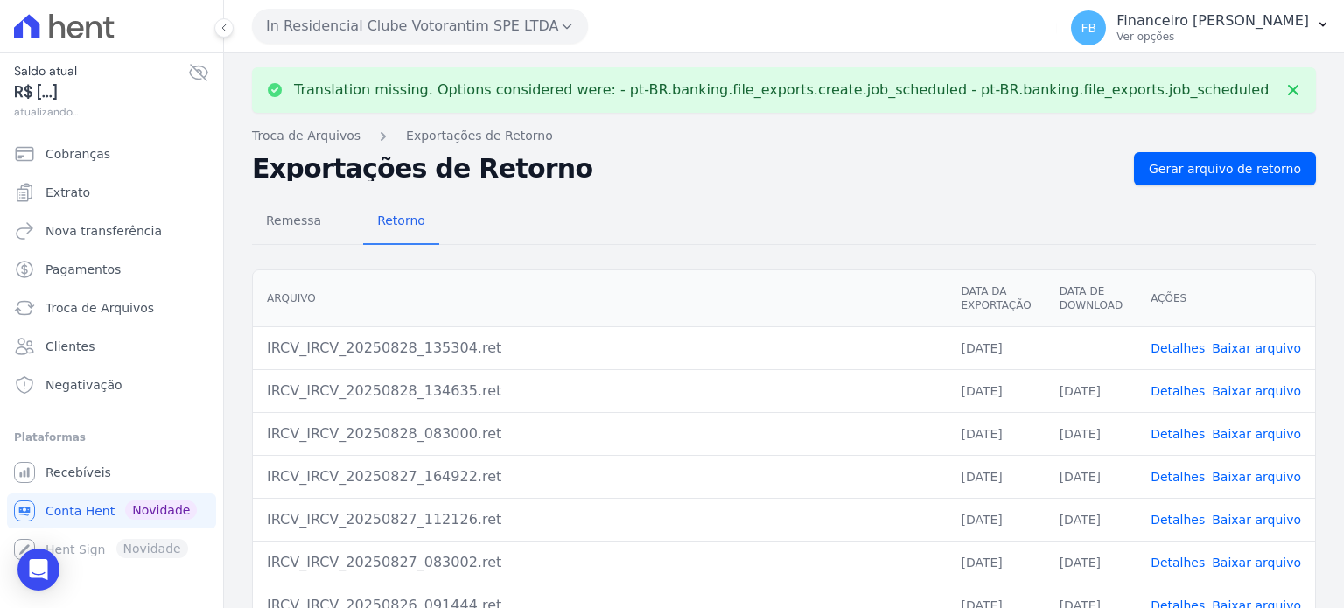
click at [1236, 344] on link "Baixar arquivo" at bounding box center [1255, 348] width 89 height 14
